Goal: Find contact information: Find contact information

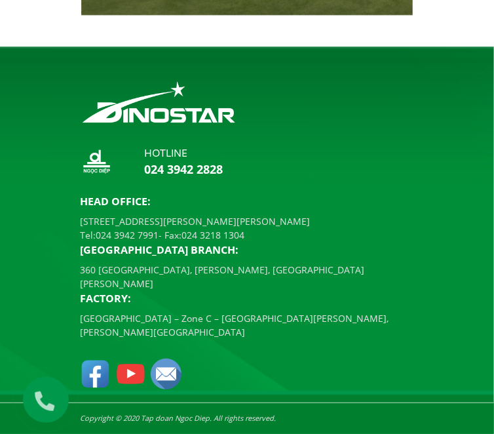
scroll to position [4047, 0]
drag, startPoint x: 443, startPoint y: 186, endPoint x: 372, endPoint y: 174, distance: 72.4
click at [372, 214] on p "[STREET_ADDRESS][PERSON_NAME][PERSON_NAME]" at bounding box center [247, 221] width 334 height 14
click at [414, 193] on div "Head Office: [STREET_ADDRESS][PERSON_NAME][PERSON_NAME] Tel: [PHONE_NUMBER] - F…" at bounding box center [247, 266] width 334 height 146
drag, startPoint x: 442, startPoint y: 188, endPoint x: 336, endPoint y: 169, distance: 108.5
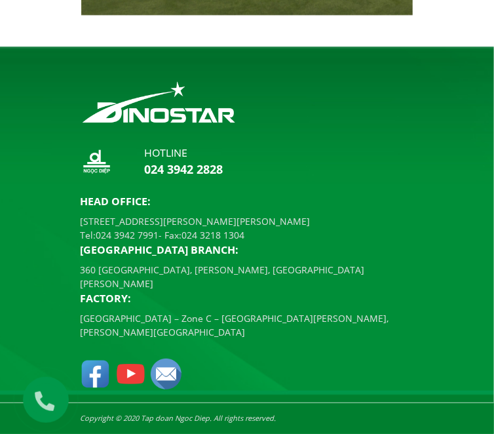
click at [336, 214] on p "[STREET_ADDRESS][PERSON_NAME][PERSON_NAME]" at bounding box center [247, 221] width 334 height 14
copy p "[STREET_ADDRESS][PERSON_NAME][PERSON_NAME]"
click at [159, 229] on link "024 3942 7991" at bounding box center [127, 235] width 63 height 12
drag, startPoint x: 415, startPoint y: 216, endPoint x: 343, endPoint y: 197, distance: 73.8
click at [343, 197] on div "Head Office: [STREET_ADDRESS][PERSON_NAME][PERSON_NAME] Tel: [PHONE_NUMBER] - F…" at bounding box center [247, 266] width 334 height 146
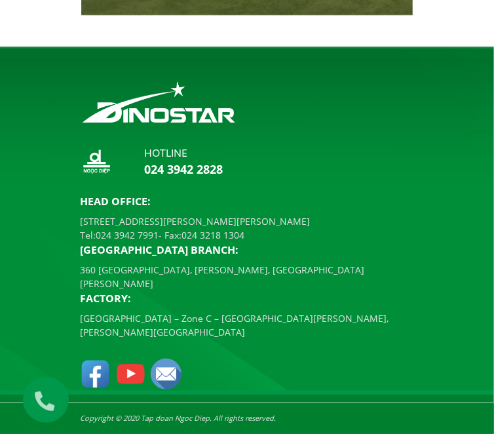
click at [414, 214] on p "[STREET_ADDRESS][PERSON_NAME][PERSON_NAME]" at bounding box center [247, 221] width 334 height 14
drag, startPoint x: 417, startPoint y: 210, endPoint x: 349, endPoint y: 201, distance: 68.1
click at [349, 201] on div "Head Office: [STREET_ADDRESS][PERSON_NAME][PERSON_NAME] Tel: [PHONE_NUMBER] - F…" at bounding box center [247, 266] width 334 height 146
copy p "024 3942 7991"
click at [414, 279] on p "360 [GEOGRAPHIC_DATA], [PERSON_NAME], [GEOGRAPHIC_DATA][PERSON_NAME]" at bounding box center [247, 277] width 334 height 28
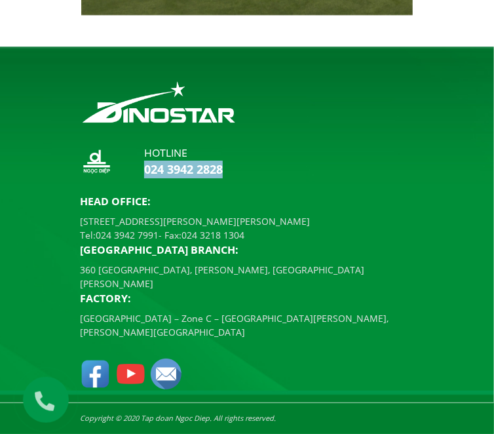
drag, startPoint x: 101, startPoint y: 374, endPoint x: 68, endPoint y: 340, distance: 46.8
click at [80, 183] on div "hotline 024 3942 2828" at bounding box center [247, 164] width 334 height 38
copy link "024 3942 2828"
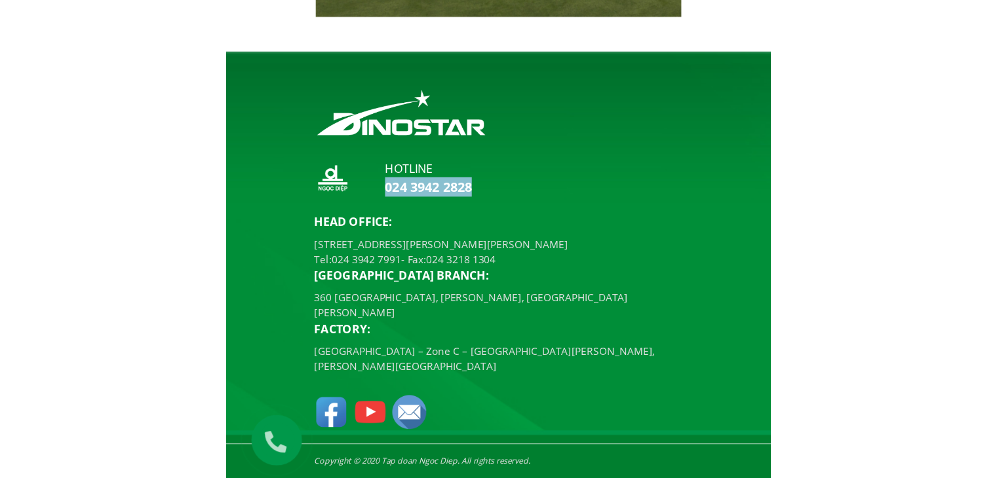
scroll to position [2997, 0]
